Goal: Find specific page/section: Find specific page/section

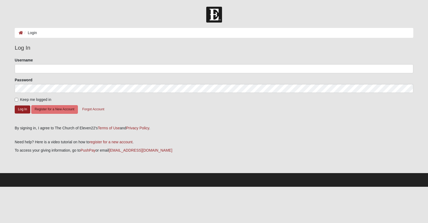
type input "Msanders"
click at [21, 113] on button "Log In" at bounding box center [23, 109] width 16 height 8
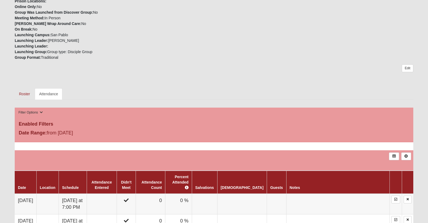
scroll to position [172, 0]
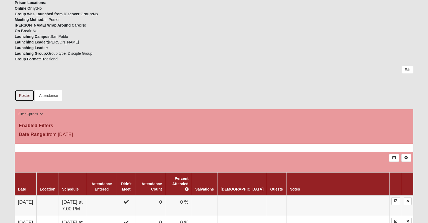
click at [27, 101] on link "Roster" at bounding box center [25, 95] width 20 height 11
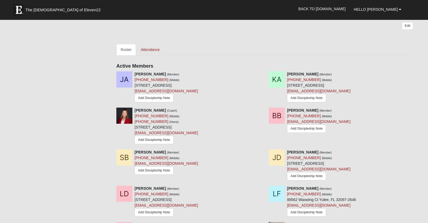
scroll to position [223, 0]
